Goal: Information Seeking & Learning: Learn about a topic

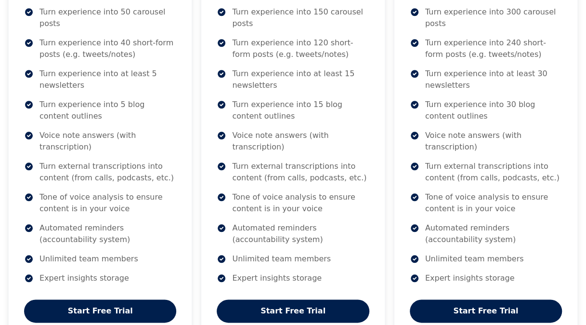
scroll to position [396, 0]
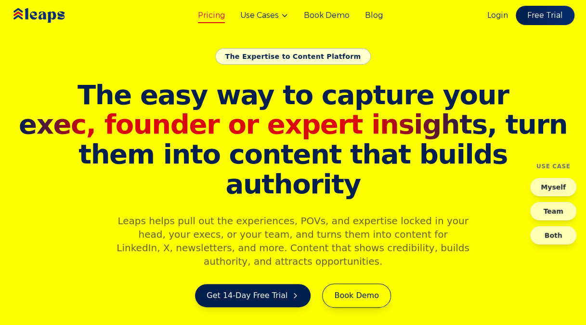
click at [212, 15] on link "Pricing" at bounding box center [211, 16] width 27 height 12
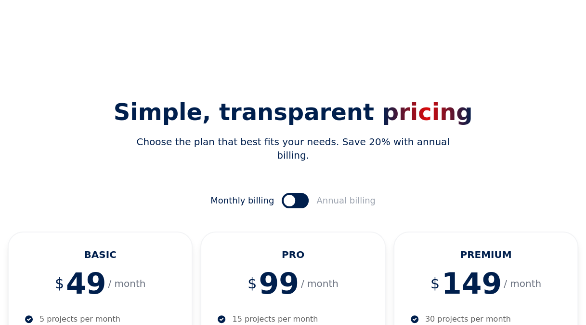
scroll to position [152, 0]
